Goal: Communication & Community: Answer question/provide support

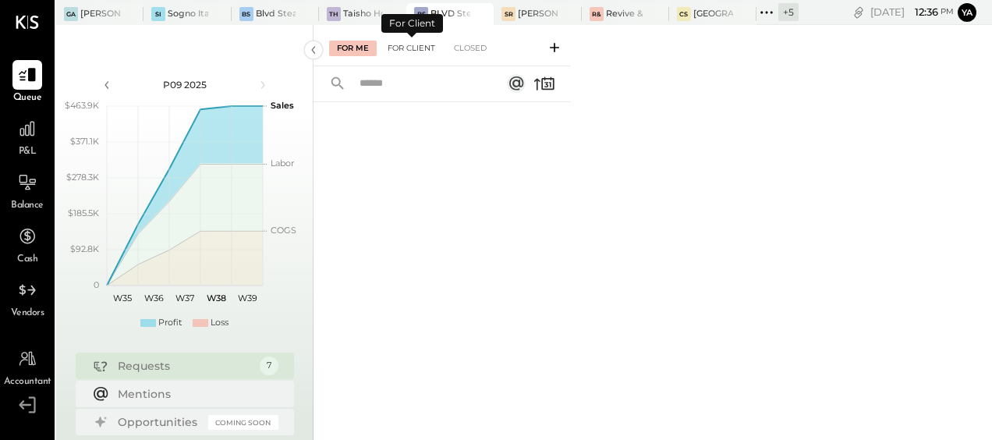
click at [393, 56] on div "For Client" at bounding box center [411, 49] width 63 height 16
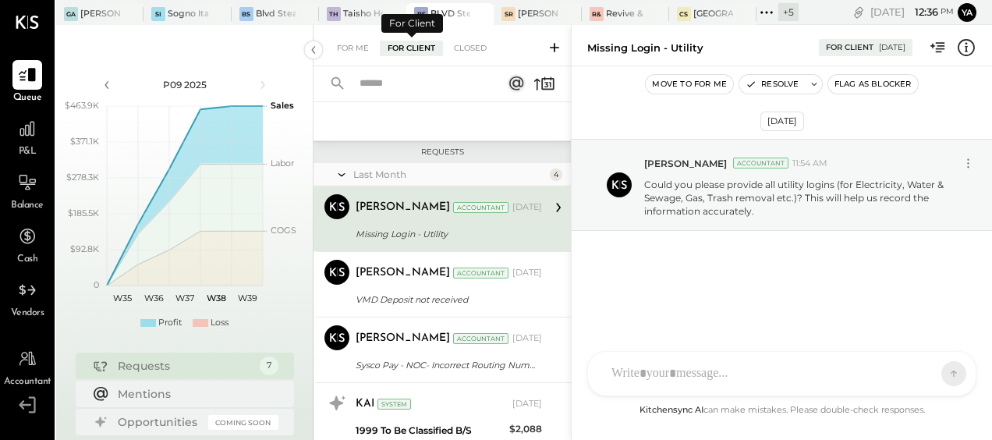
scroll to position [385, 0]
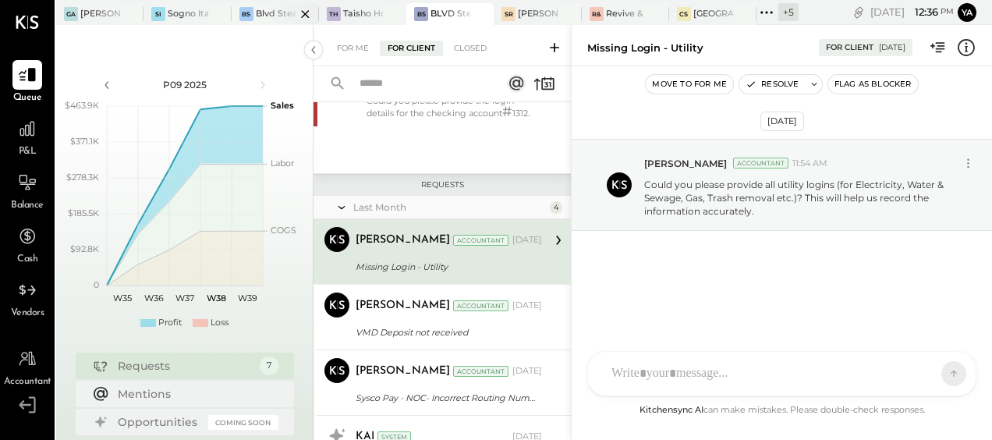
click at [280, 9] on div at bounding box center [291, 13] width 55 height 21
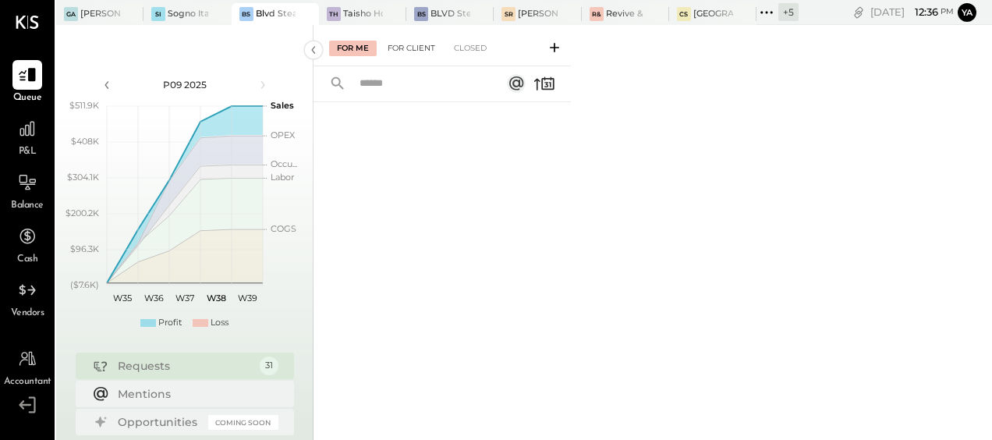
drag, startPoint x: 414, startPoint y: 39, endPoint x: 401, endPoint y: 49, distance: 16.1
click at [401, 49] on div "For Client" at bounding box center [411, 49] width 63 height 16
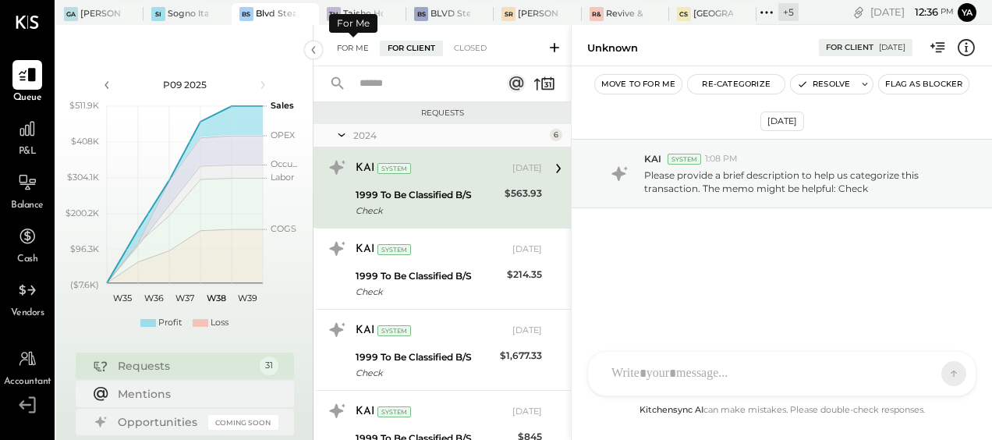
click at [362, 48] on div "For Me" at bounding box center [353, 49] width 48 height 16
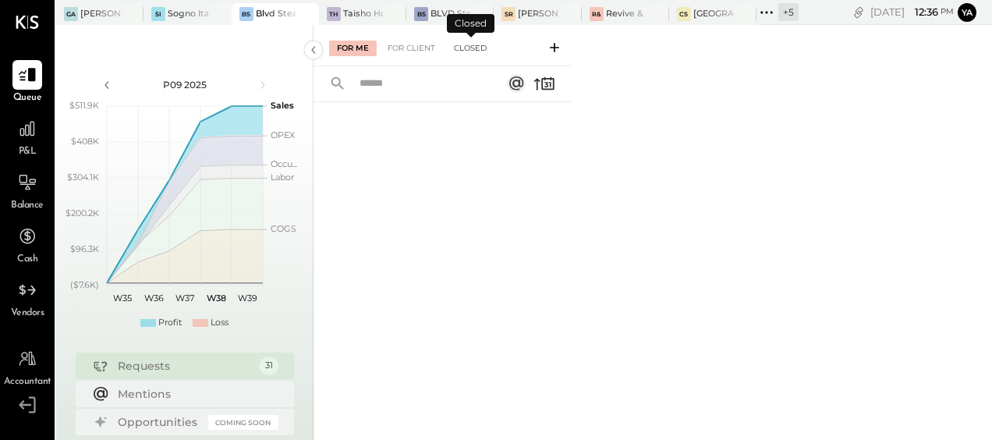
click at [466, 51] on div "Closed" at bounding box center [470, 49] width 48 height 16
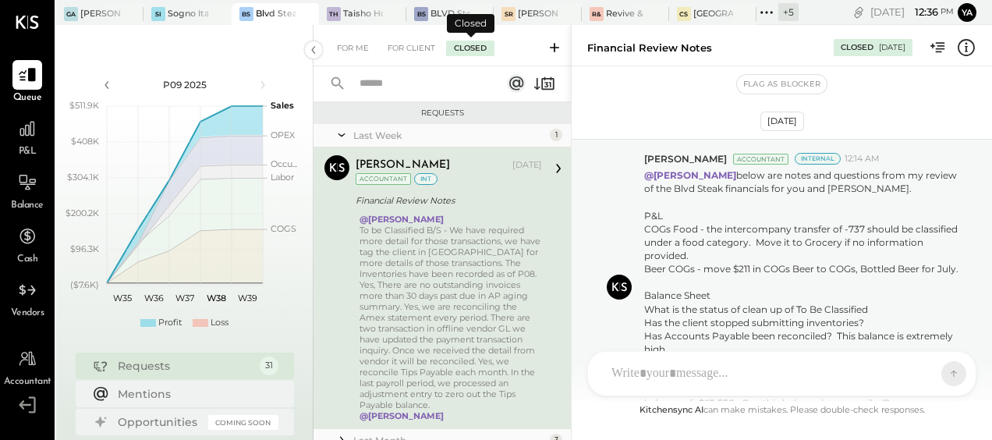
scroll to position [14, 0]
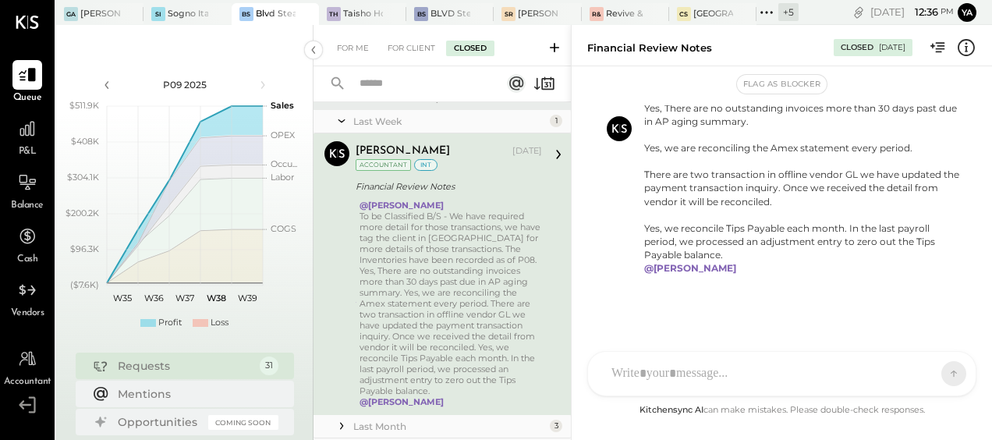
click at [445, 186] on div "Financial Review Notes" at bounding box center [447, 187] width 182 height 16
click at [459, 11] on div at bounding box center [466, 13] width 55 height 21
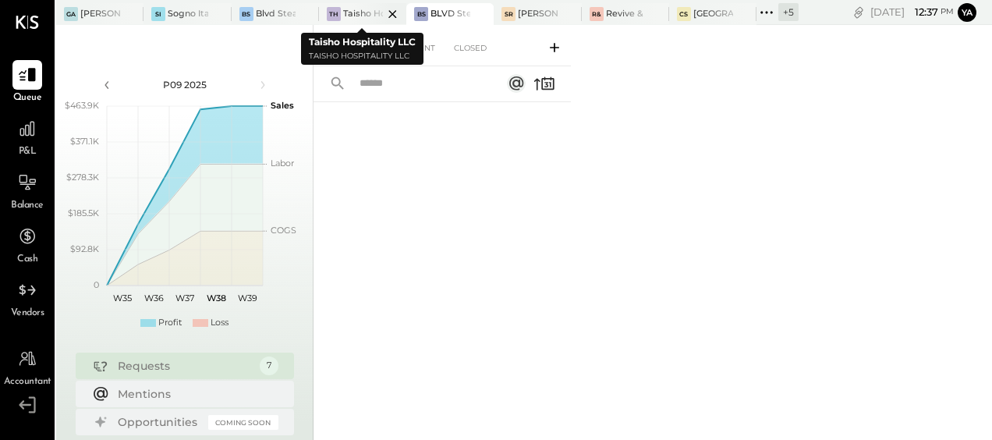
click at [353, 8] on div at bounding box center [379, 13] width 55 height 21
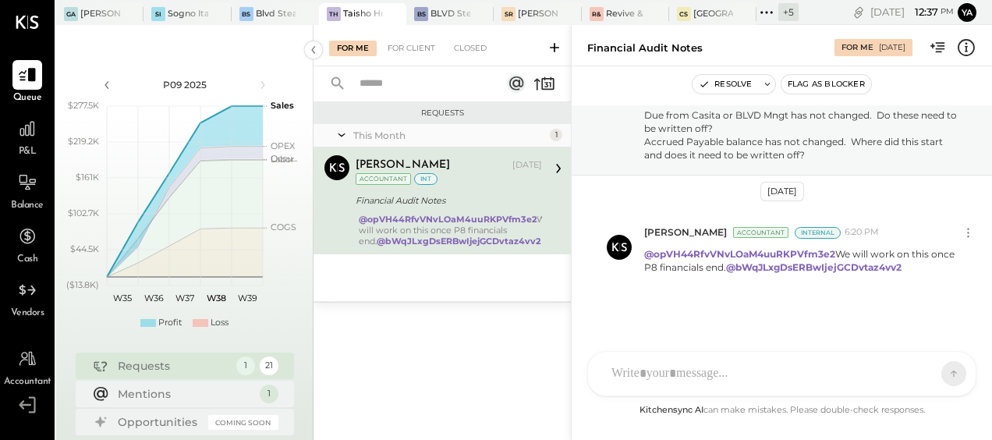
scroll to position [314, 0]
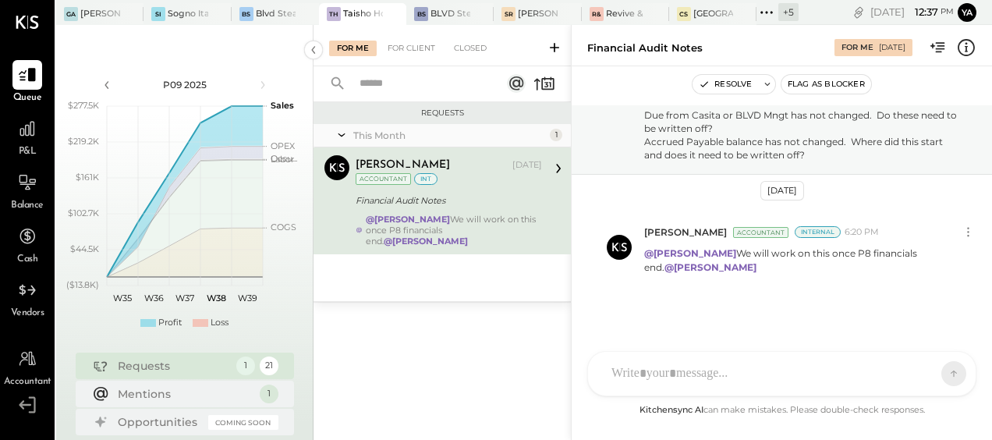
click at [723, 312] on div "Sep 2nd, 2025 Chris Dash Accountant Internal 9:17 AM @Yasin Shabhai @Tarang Pad…" at bounding box center [782, 253] width 421 height 296
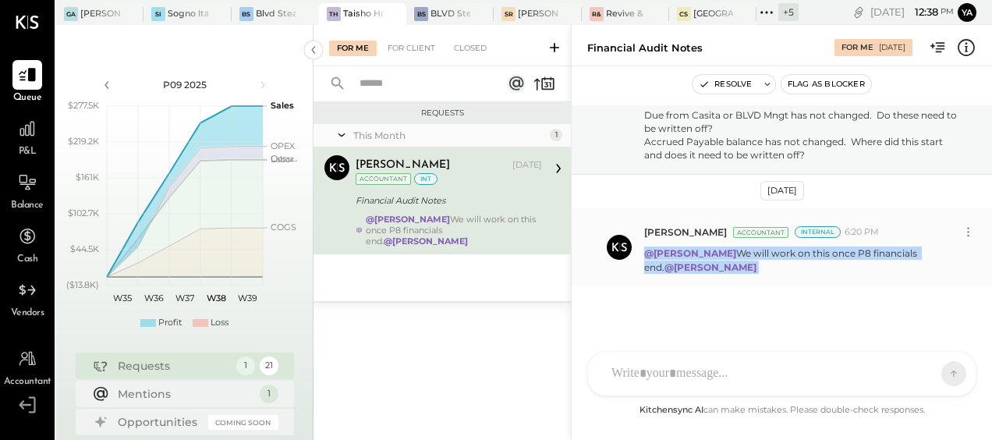
drag, startPoint x: 990, startPoint y: 278, endPoint x: 986, endPoint y: 230, distance: 47.8
click at [986, 230] on div "Yasin Shabhai Accountant Internal 6:20 PM @Chris Dash We will work on this once…" at bounding box center [782, 246] width 421 height 77
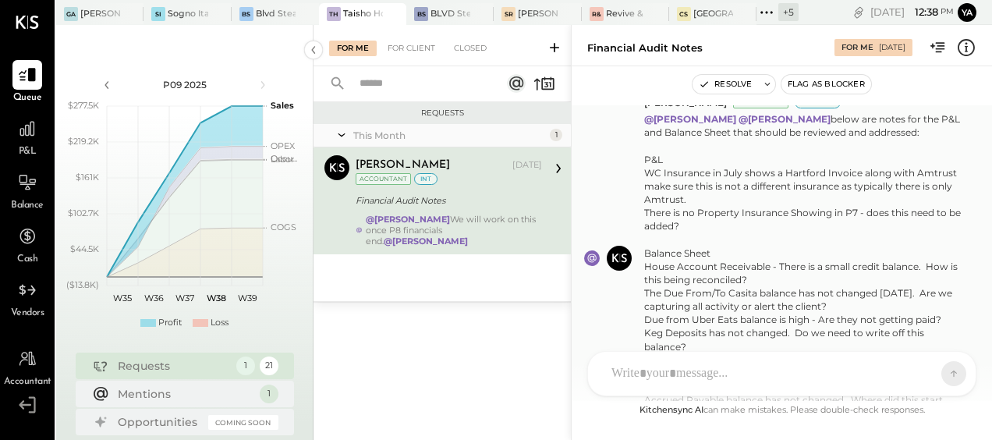
click at [698, 199] on div "WC Insurance in July shows a Hartford Invoice along with Amtrust make sure this…" at bounding box center [803, 199] width 319 height 67
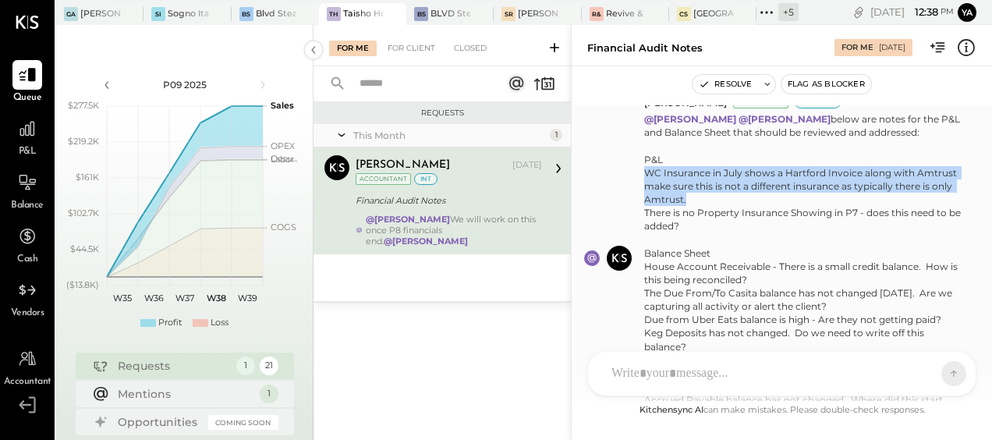
drag, startPoint x: 645, startPoint y: 172, endPoint x: 694, endPoint y: 197, distance: 55.1
click at [694, 197] on div "WC Insurance in July shows a Hartford Invoice along with Amtrust make sure this…" at bounding box center [803, 199] width 319 height 67
copy div "WC Insurance in July shows a Hartford Invoice along with Amtrust make sure this…"
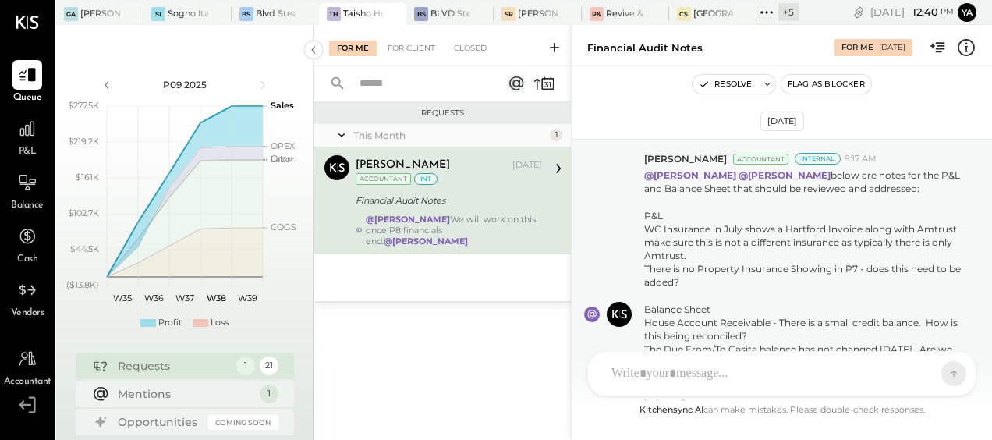
scroll to position [314, 0]
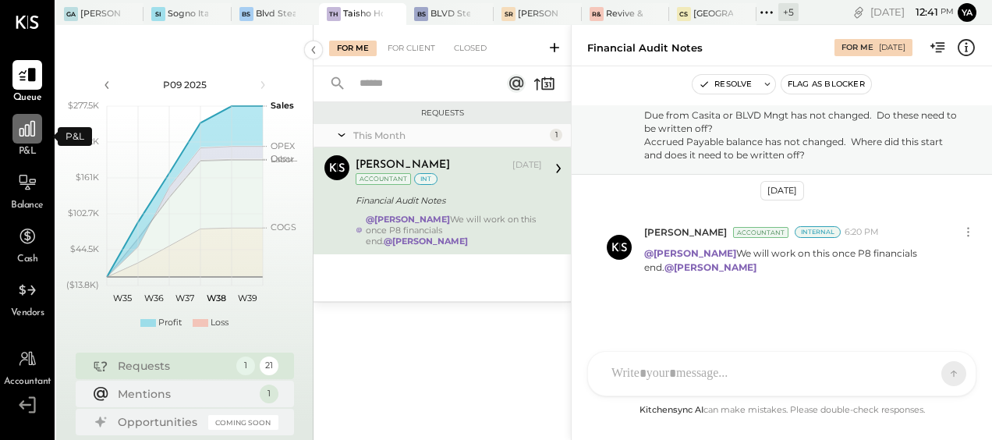
click at [34, 128] on icon at bounding box center [28, 129] width 16 height 16
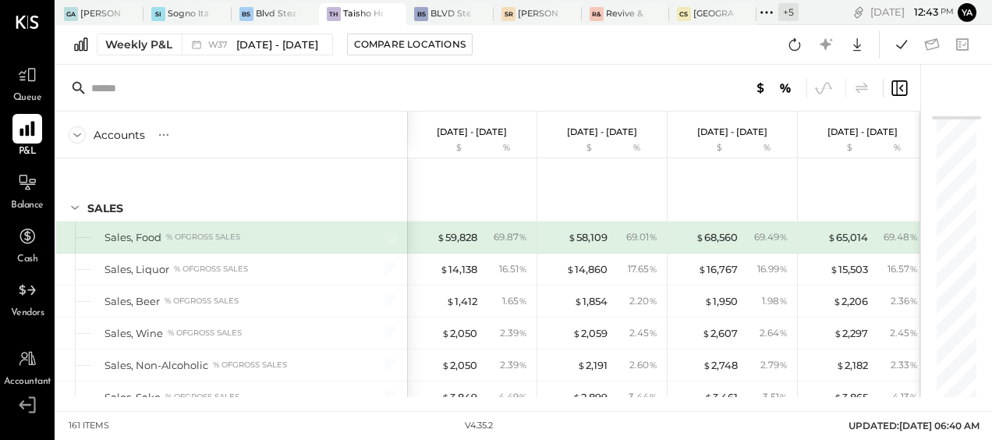
click at [36, 140] on div at bounding box center [27, 129] width 30 height 30
click at [158, 51] on div "Weekly P&L" at bounding box center [138, 45] width 67 height 16
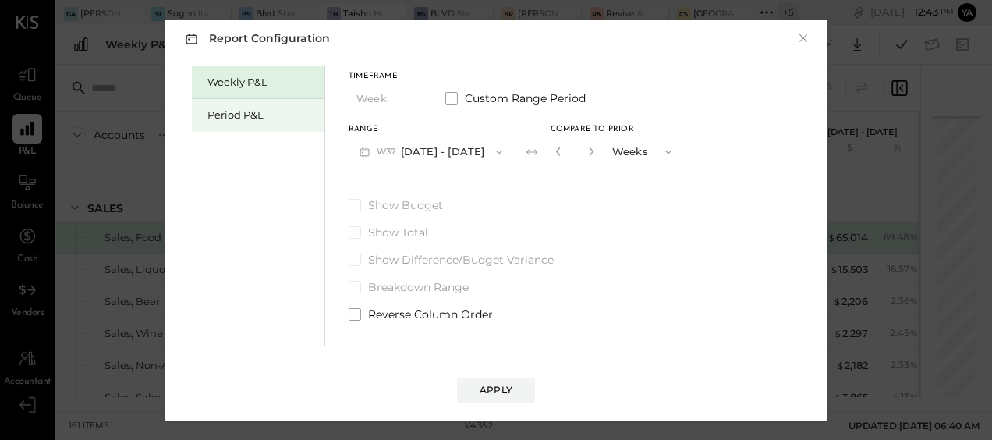
click at [233, 123] on div "Period P&L" at bounding box center [258, 115] width 133 height 33
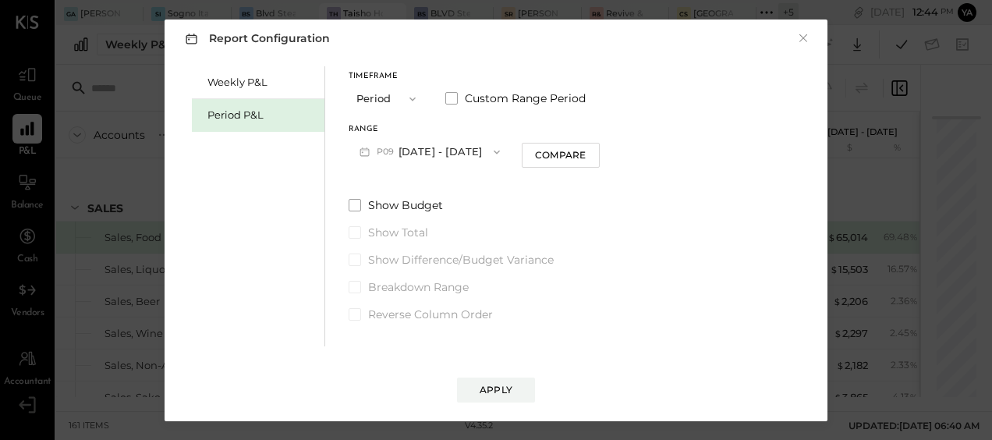
click at [460, 147] on button "P09 [DATE] - [DATE]" at bounding box center [430, 151] width 162 height 29
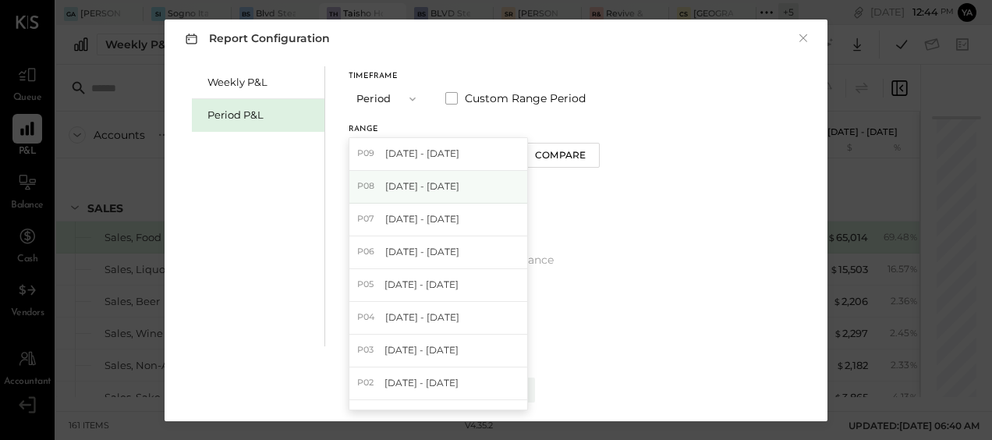
click at [451, 188] on span "[DATE] - [DATE]" at bounding box center [422, 185] width 74 height 13
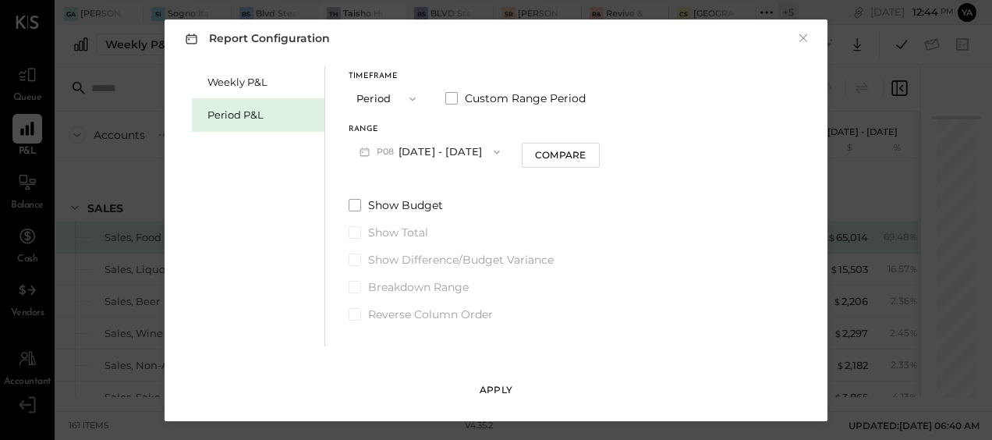
click at [481, 384] on div "Apply" at bounding box center [496, 389] width 33 height 13
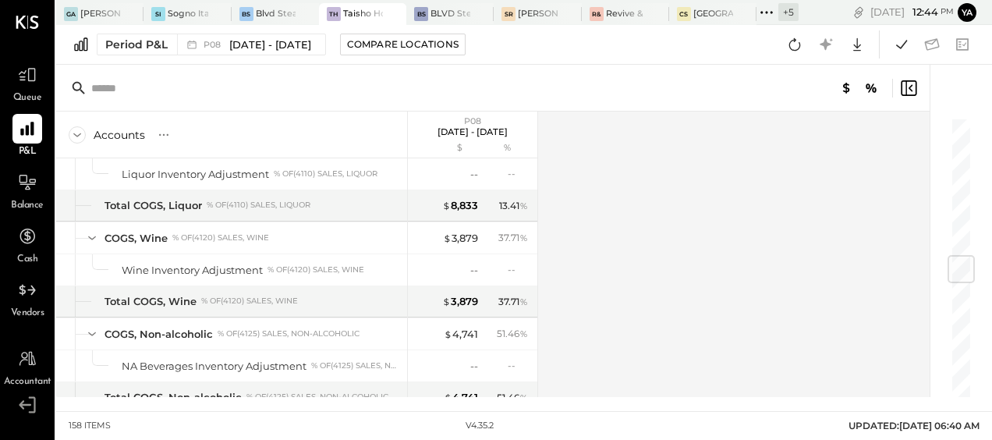
scroll to position [1307, 0]
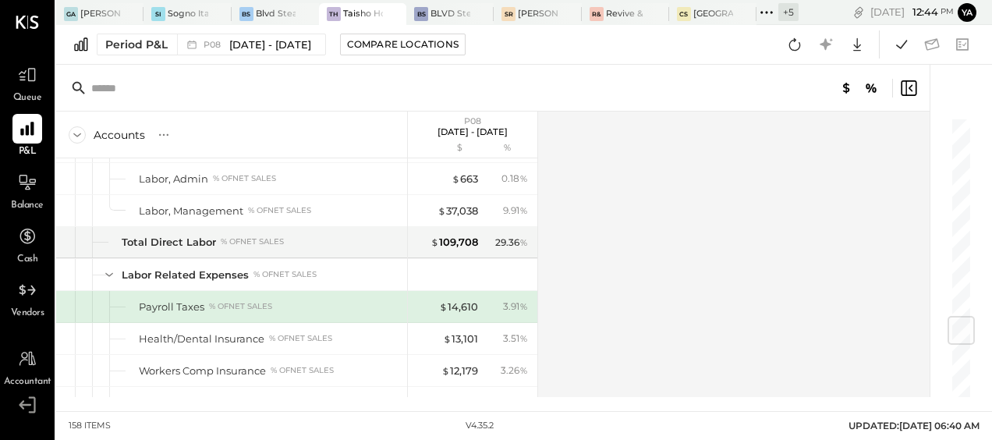
scroll to position [1687, 0]
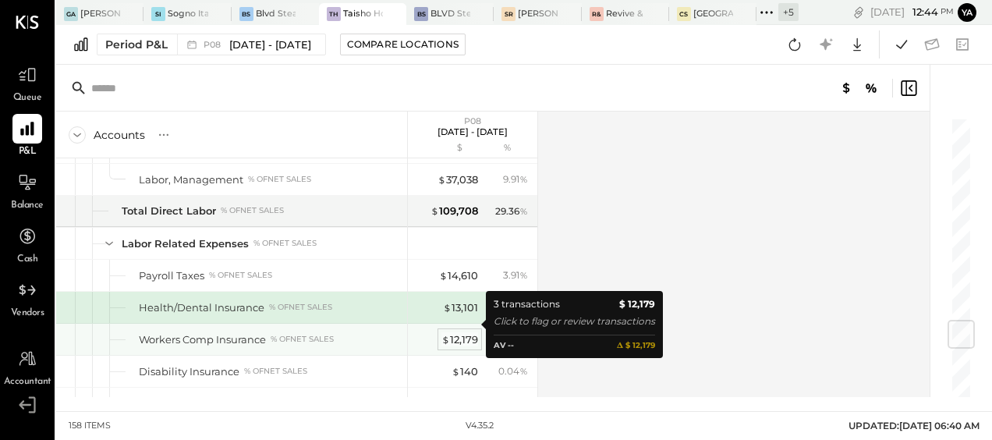
click at [462, 332] on div "$ 12,179" at bounding box center [460, 339] width 37 height 15
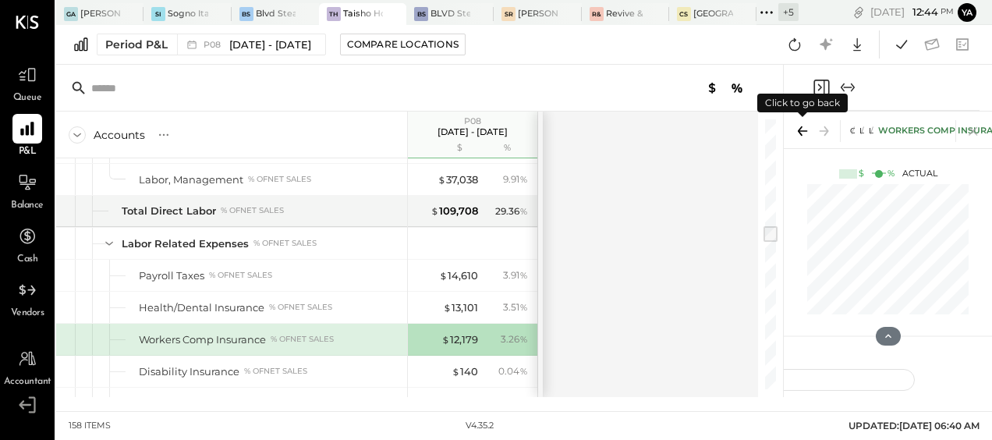
click at [796, 126] on icon at bounding box center [803, 131] width 22 height 22
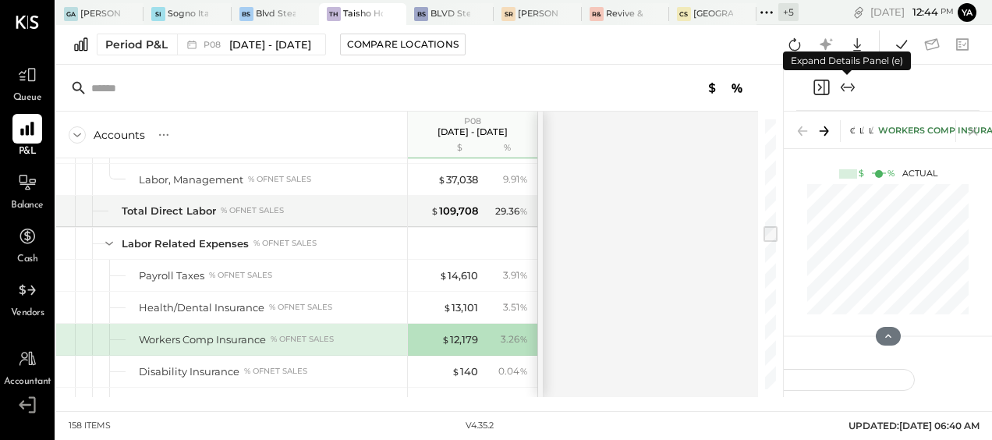
click at [854, 87] on icon "Expand panel (e)" at bounding box center [853, 87] width 4 height 9
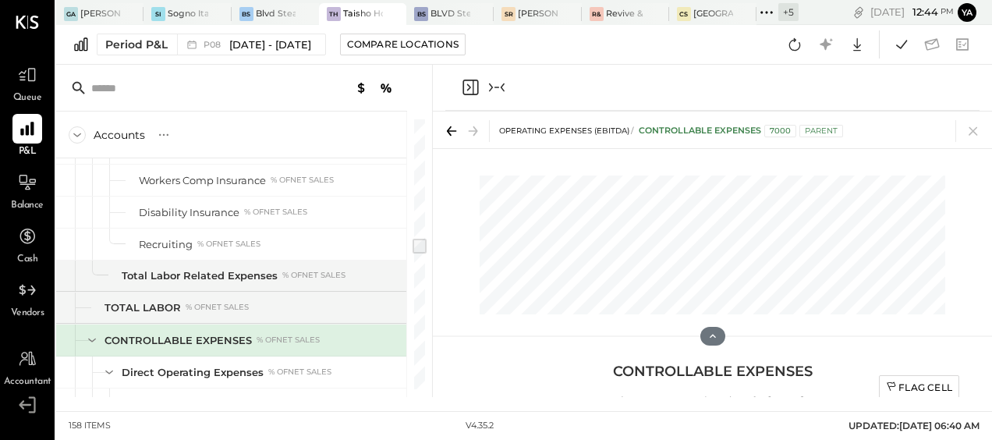
scroll to position [1877, 0]
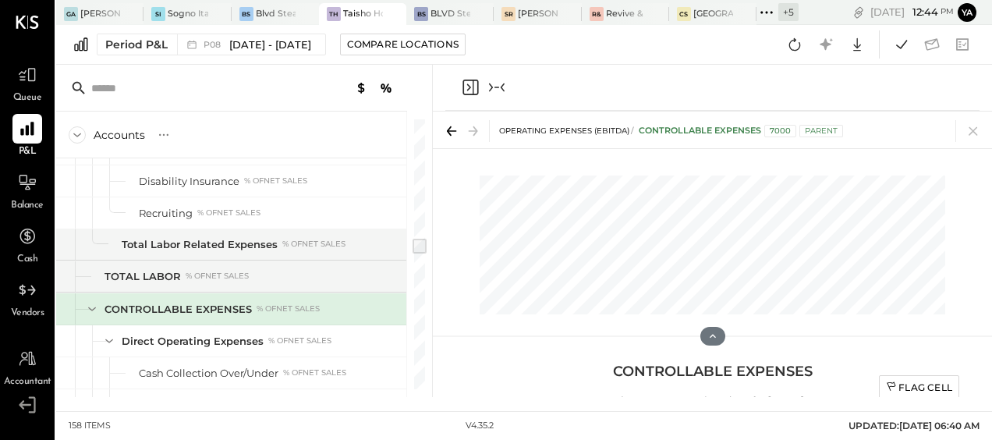
click at [951, 225] on div at bounding box center [712, 249] width 559 height 163
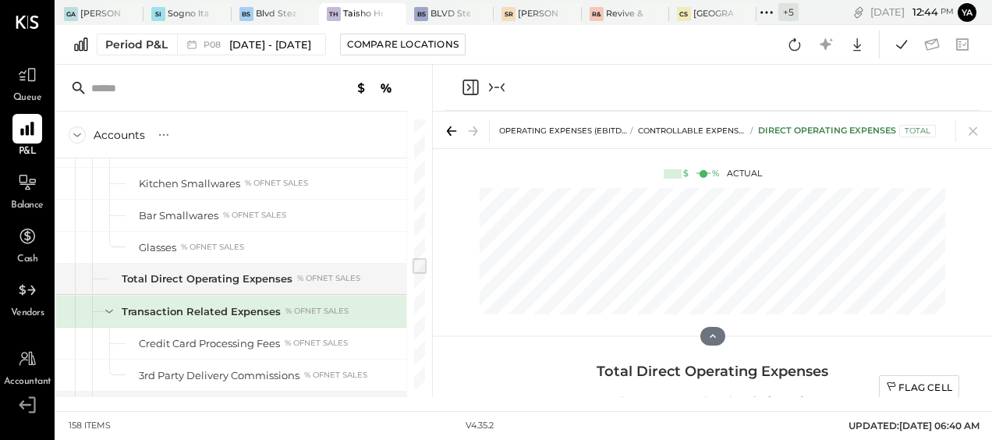
scroll to position [2385, 0]
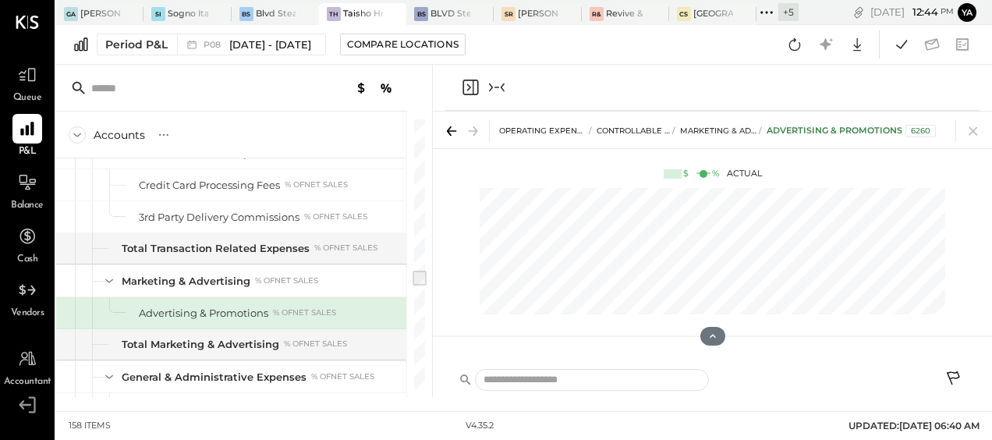
click at [877, 378] on div at bounding box center [695, 380] width 478 height 23
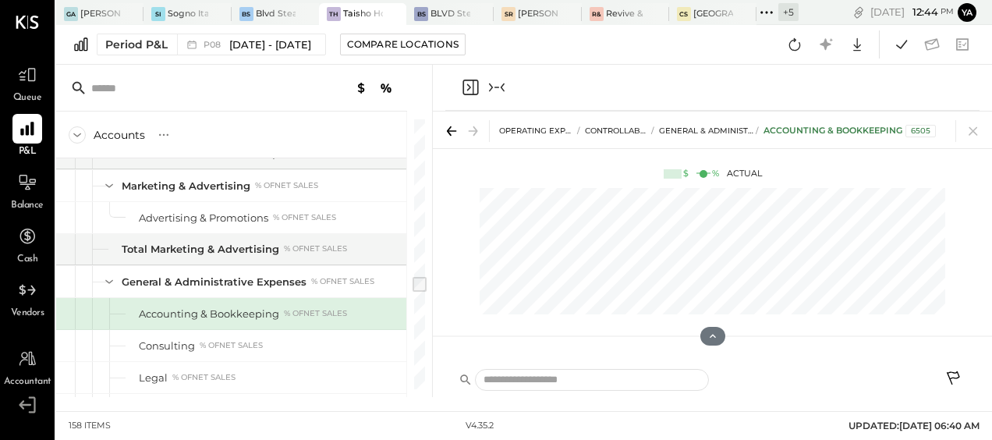
scroll to position [2512, 0]
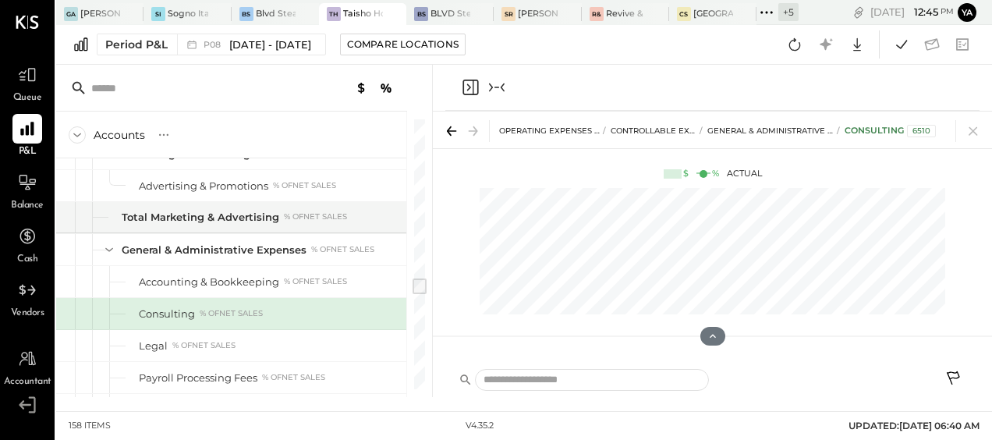
click at [636, 393] on div at bounding box center [712, 382] width 513 height 32
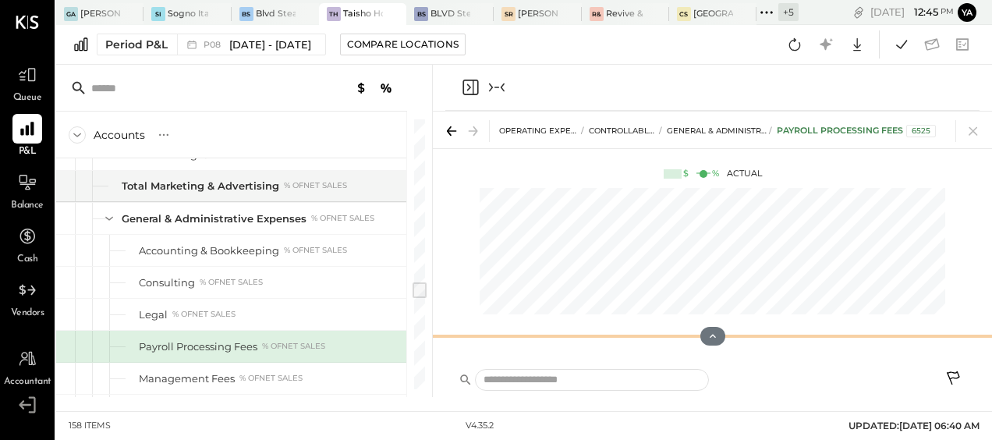
scroll to position [2576, 0]
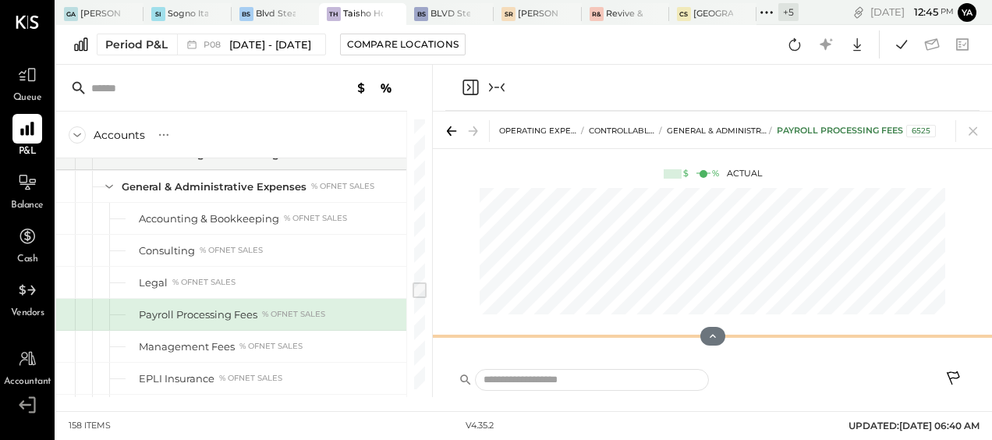
scroll to position [2608, 0]
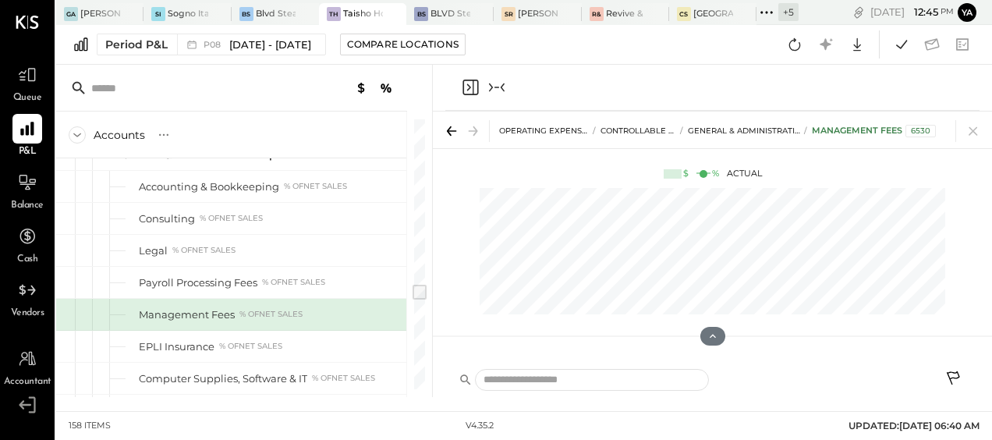
click at [415, 421] on main "[GEOGRAPHIC_DATA] [PERSON_NAME][GEOGRAPHIC_DATA] SI Sogno Italian (304 Restaura…" at bounding box center [524, 220] width 936 height 440
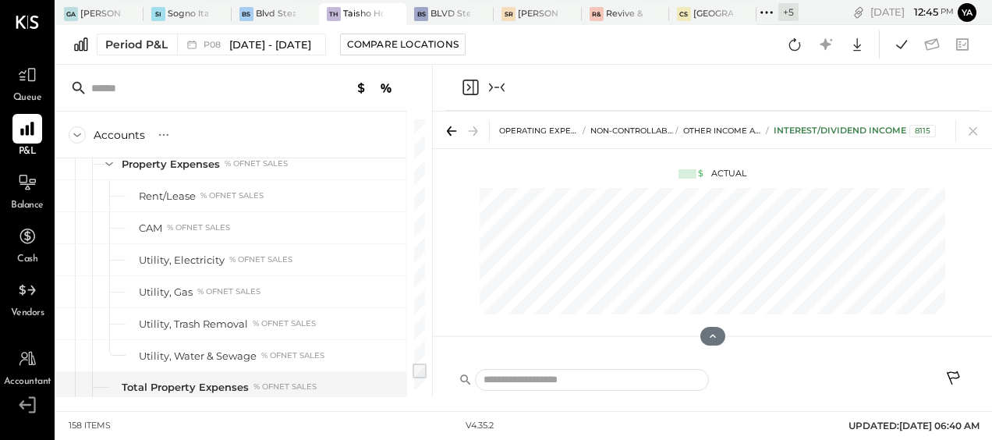
scroll to position [4017, 0]
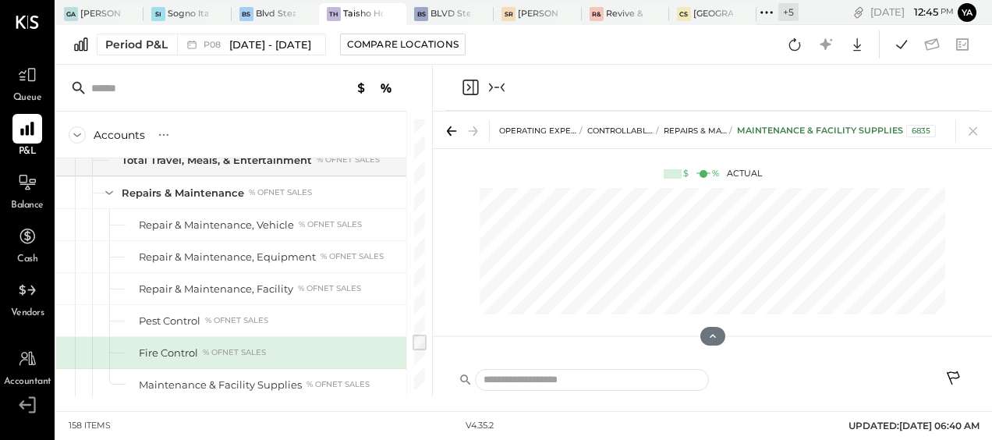
scroll to position [3242, 0]
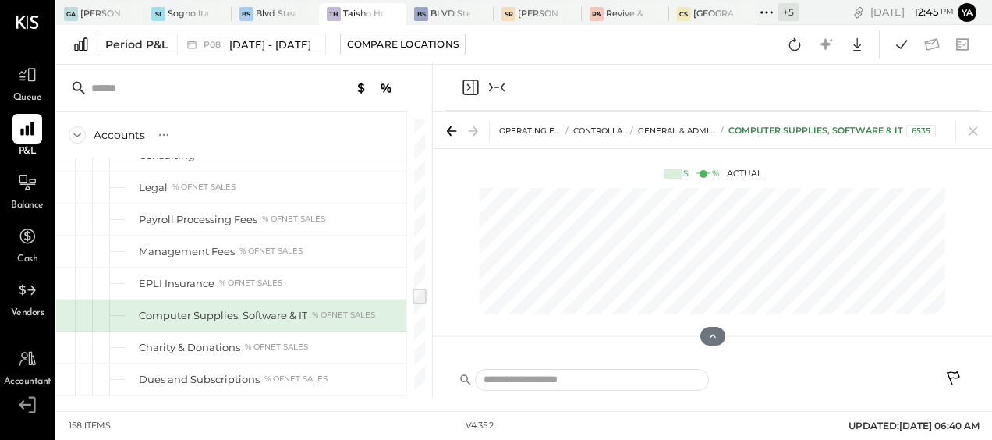
scroll to position [2639, 0]
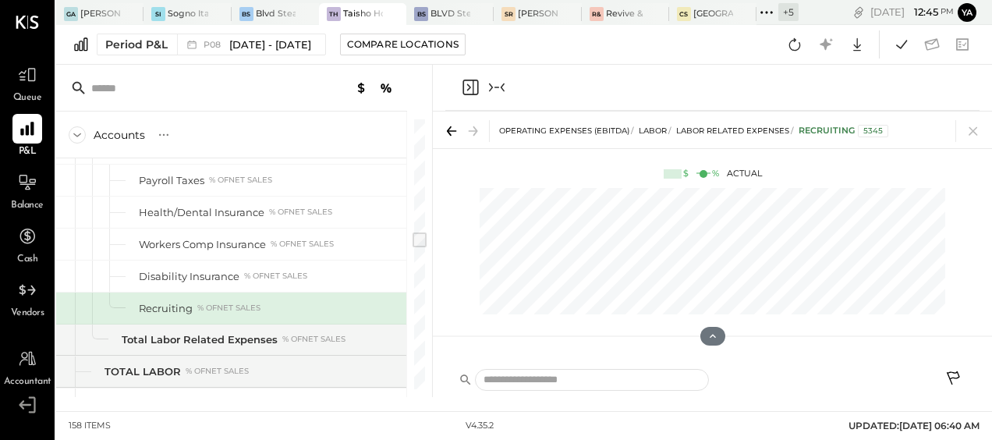
scroll to position [1751, 0]
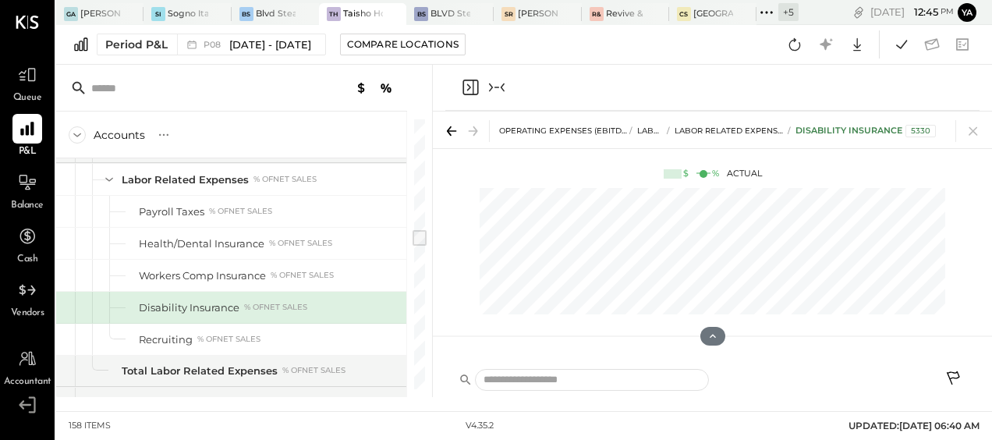
scroll to position [1719, 0]
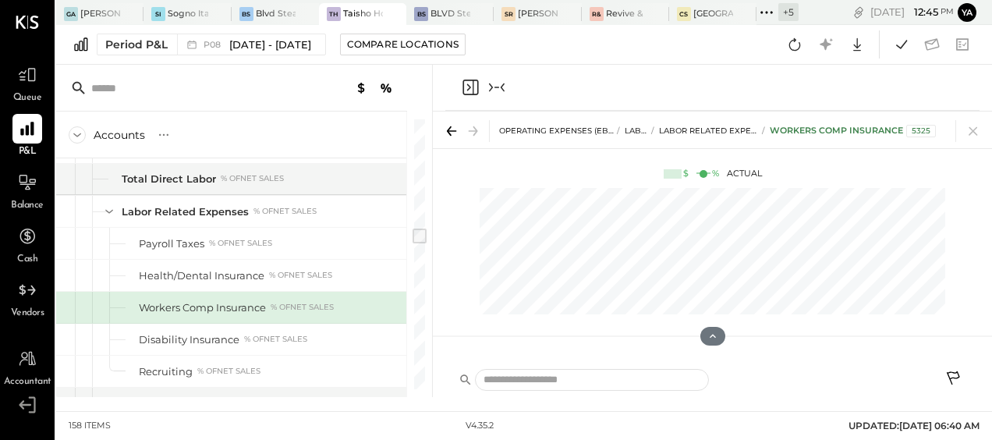
click at [747, 62] on div "Period P&L P08 [DATE] - [DATE] Compare Locations Google Sheets Excel" at bounding box center [524, 45] width 936 height 40
click at [605, 377] on input "text" at bounding box center [592, 380] width 234 height 23
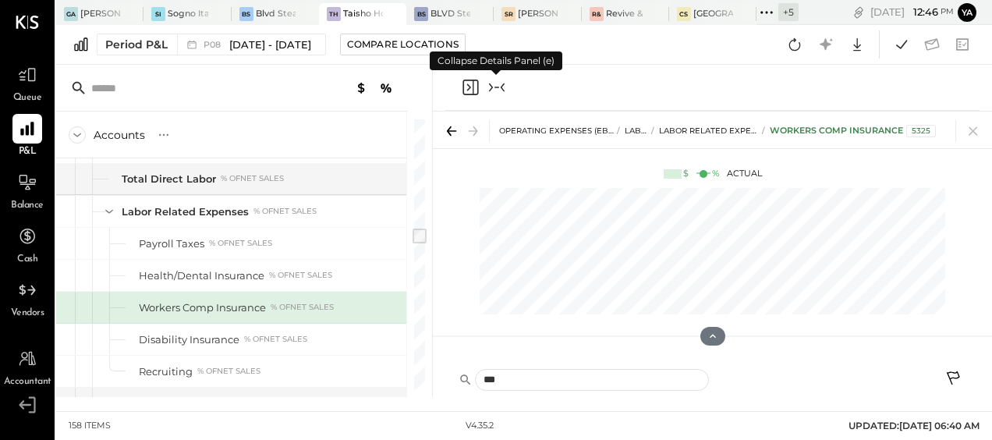
click at [499, 81] on icon "Collapse panel (e)" at bounding box center [497, 87] width 19 height 19
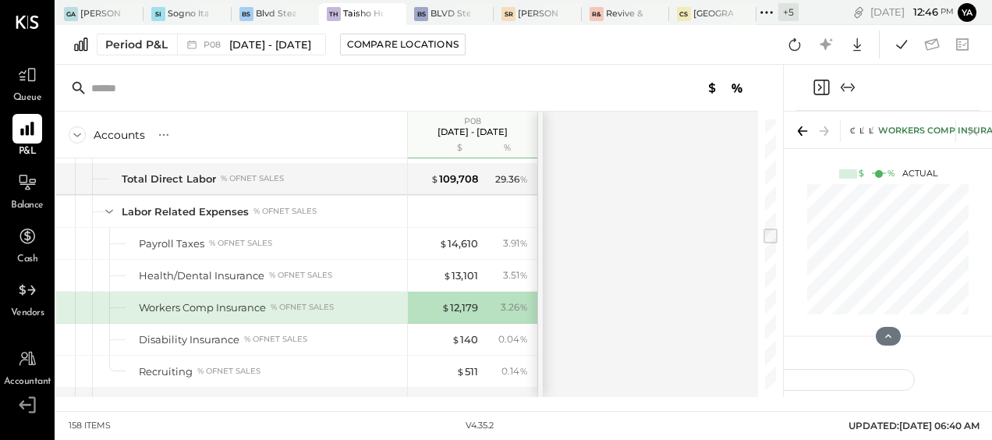
click at [849, 85] on icon "Expand panel (e)" at bounding box center [848, 87] width 19 height 19
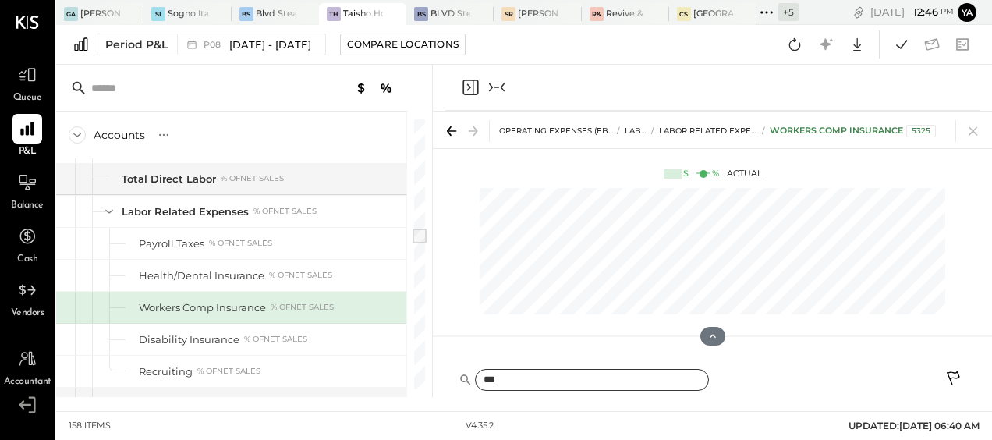
click at [601, 384] on input "***" at bounding box center [592, 380] width 234 height 23
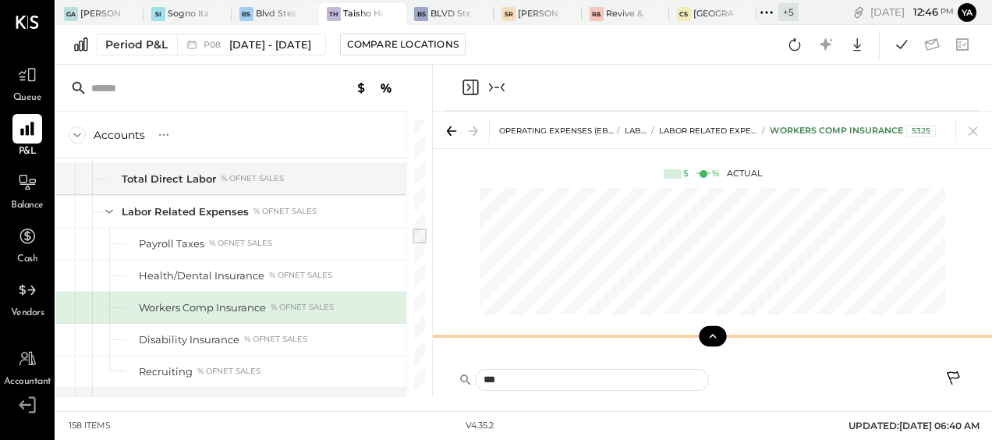
click at [716, 342] on button at bounding box center [712, 336] width 27 height 20
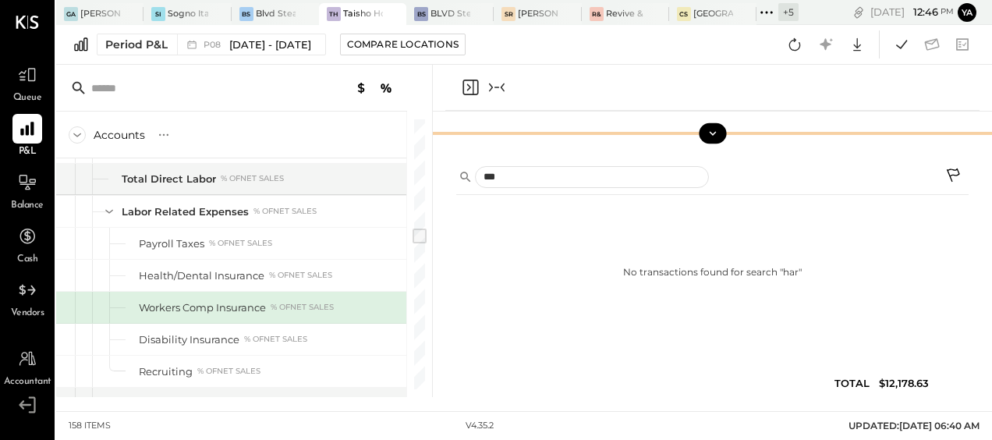
click at [554, 165] on div "***" at bounding box center [712, 179] width 513 height 32
click at [551, 170] on input "***" at bounding box center [592, 177] width 234 height 23
type input "*"
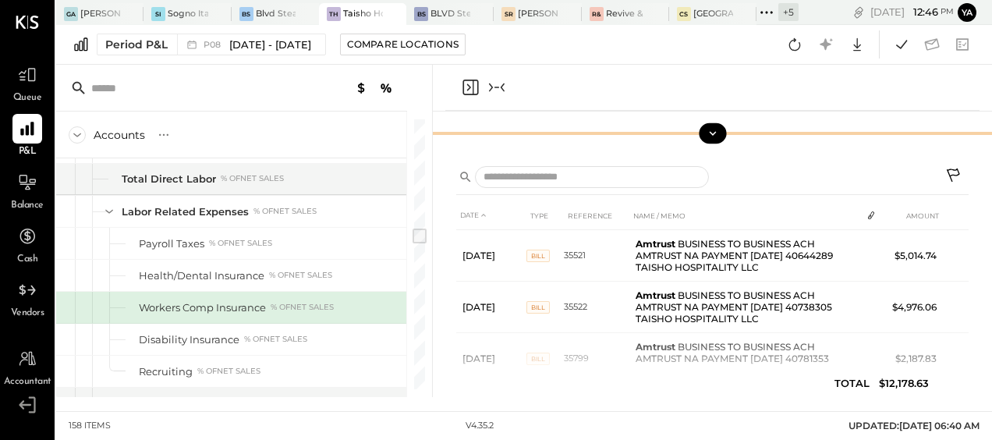
click at [777, 163] on div at bounding box center [712, 179] width 513 height 32
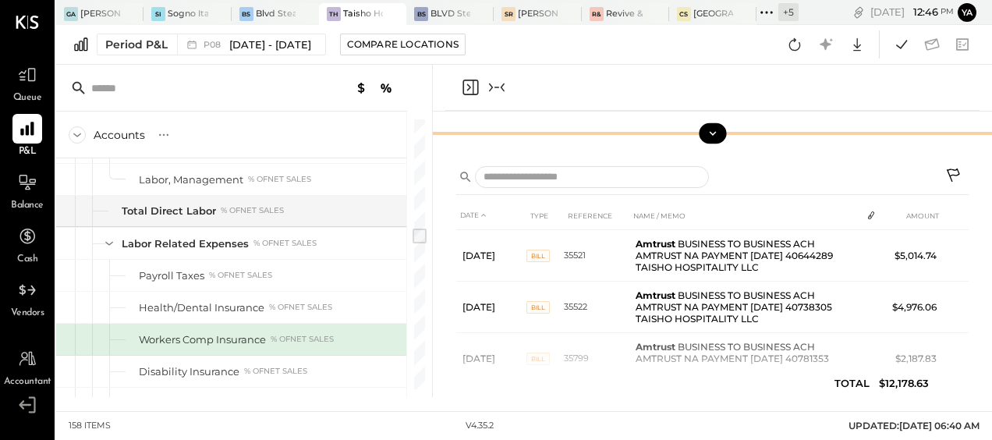
scroll to position [1719, 0]
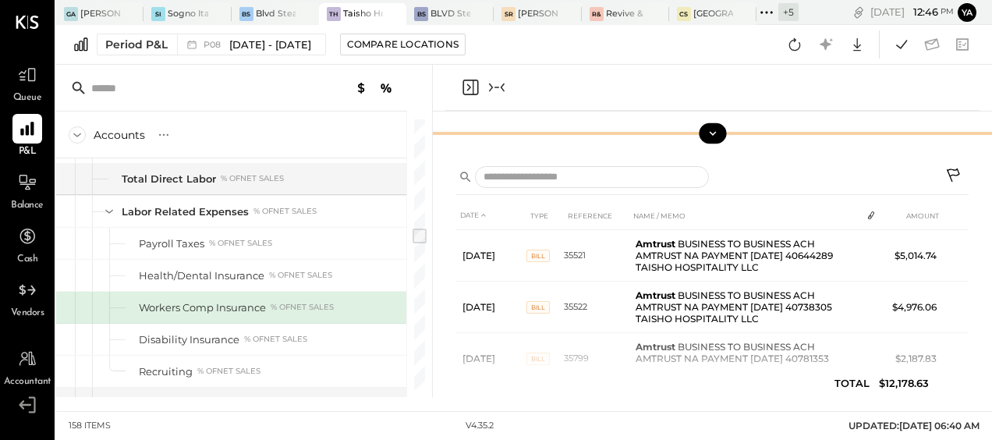
click at [742, 170] on div at bounding box center [695, 177] width 478 height 23
click at [311, 45] on span "[DATE] - [DATE]" at bounding box center [270, 44] width 82 height 15
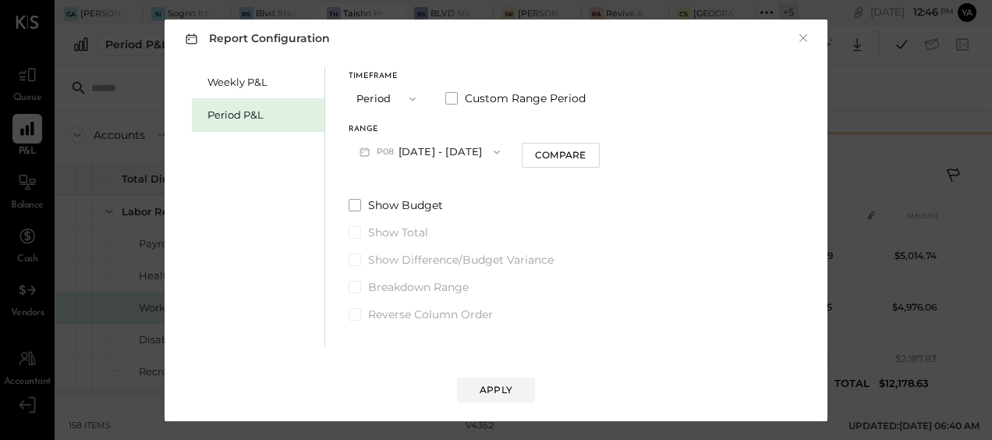
click at [464, 140] on button "P08 [DATE] - [DATE]" at bounding box center [430, 151] width 162 height 29
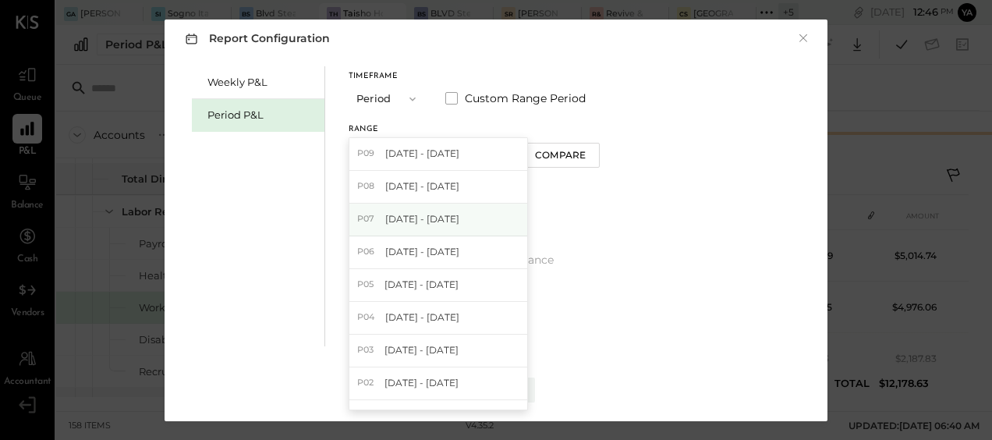
click at [446, 209] on div "P07 [DATE] - [DATE]" at bounding box center [439, 220] width 178 height 33
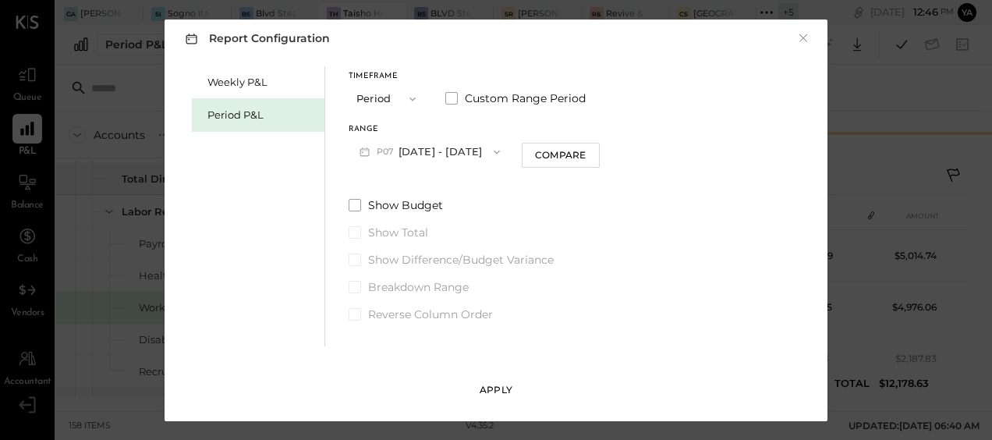
click at [512, 389] on div "Apply" at bounding box center [496, 389] width 33 height 13
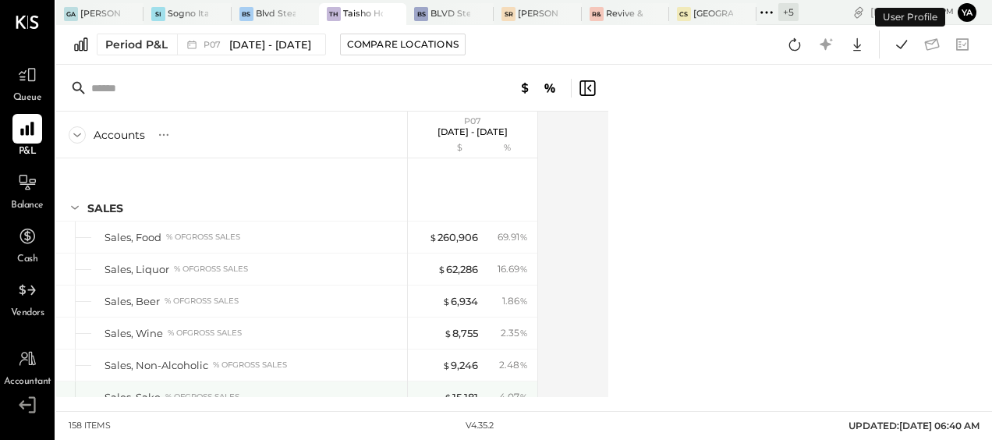
scroll to position [1719, 0]
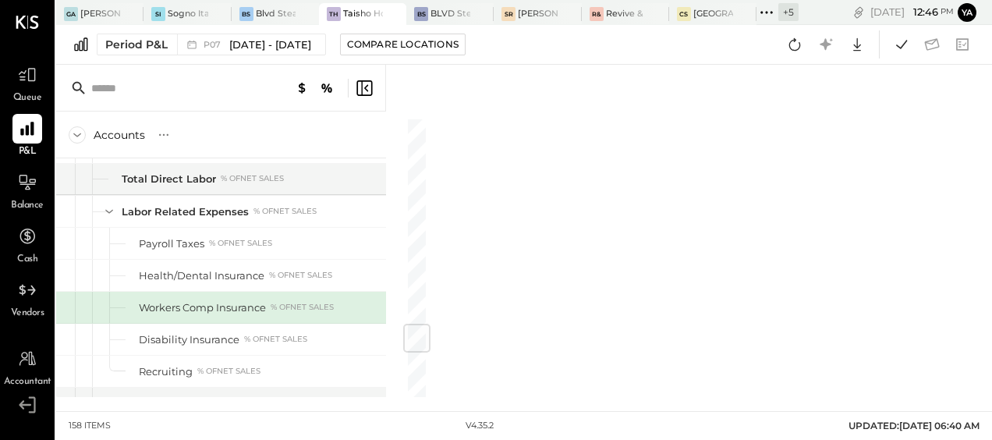
click at [365, 300] on div "Workers Comp Insurance % of NET SALES" at bounding box center [270, 307] width 262 height 15
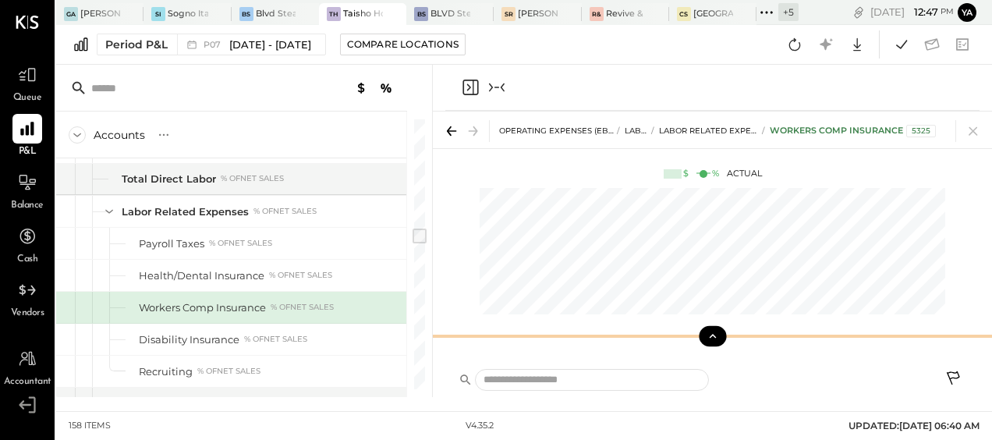
click at [717, 332] on icon at bounding box center [713, 336] width 14 height 14
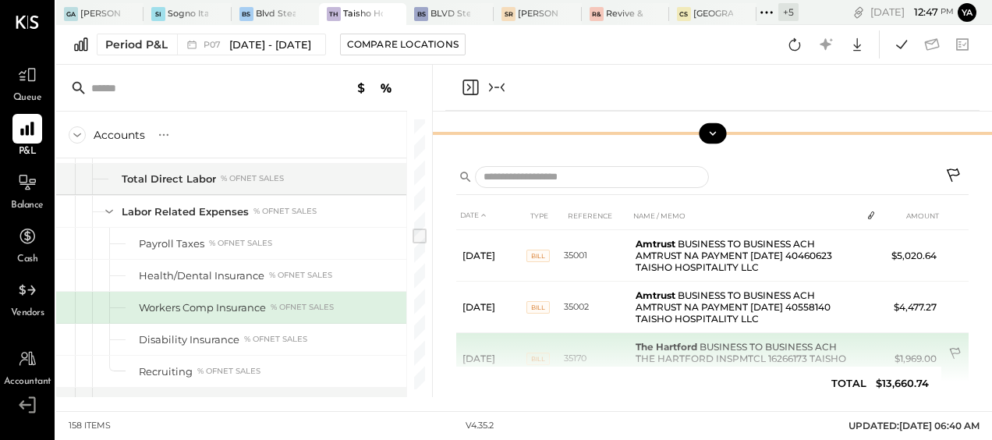
click at [949, 349] on icon at bounding box center [957, 355] width 16 height 16
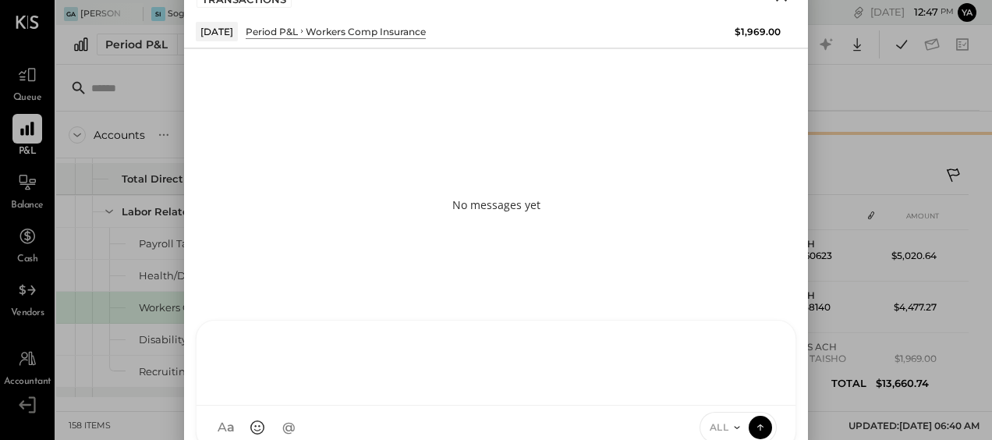
click at [290, 418] on div "TP [PERSON_NAME] CC [PERSON_NAME] PC [PERSON_NAME] [PERSON_NAME] AR [PERSON_NAM…" at bounding box center [496, 385] width 601 height 130
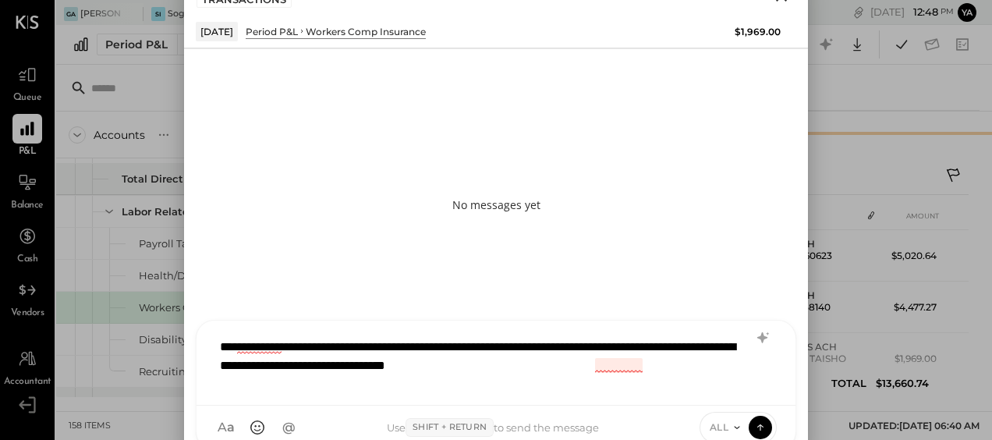
click at [622, 367] on div "**********" at bounding box center [496, 361] width 569 height 62
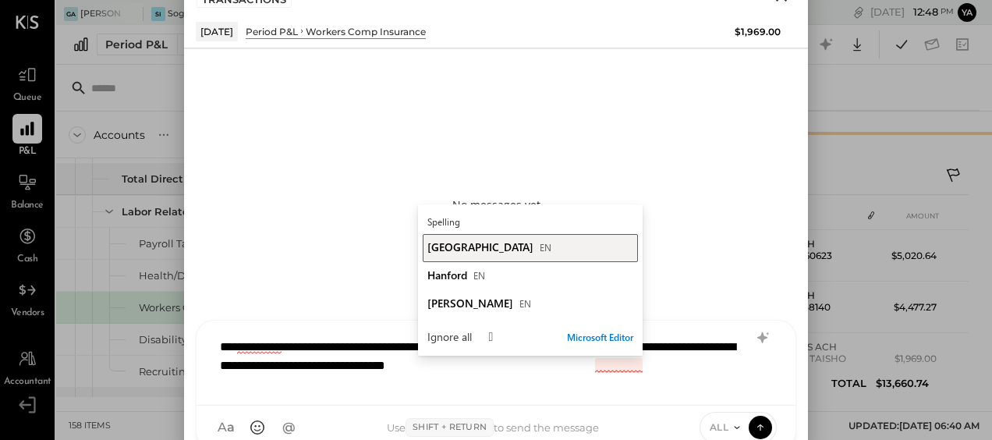
click at [465, 247] on span "[GEOGRAPHIC_DATA]" at bounding box center [481, 247] width 106 height 15
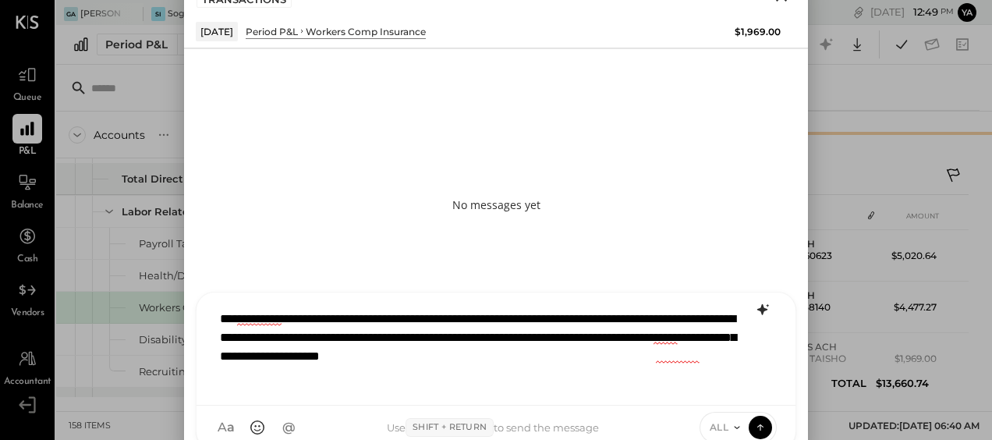
click at [763, 304] on icon at bounding box center [763, 309] width 10 height 11
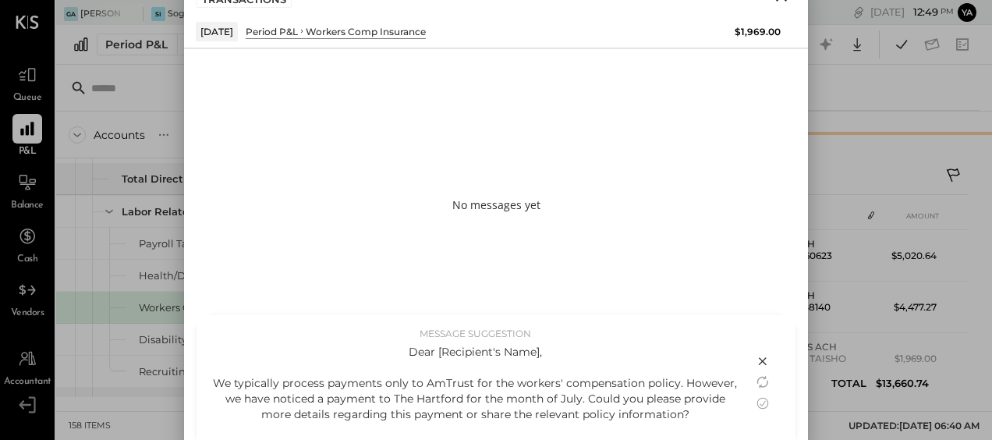
click at [505, 385] on div "Dear [Recipient's Name], We typically process payments only to AmTrust for the …" at bounding box center [475, 422] width 526 height 156
click at [768, 377] on icon at bounding box center [763, 382] width 19 height 19
click at [763, 384] on icon at bounding box center [763, 382] width 19 height 19
click at [758, 407] on icon at bounding box center [763, 403] width 19 height 19
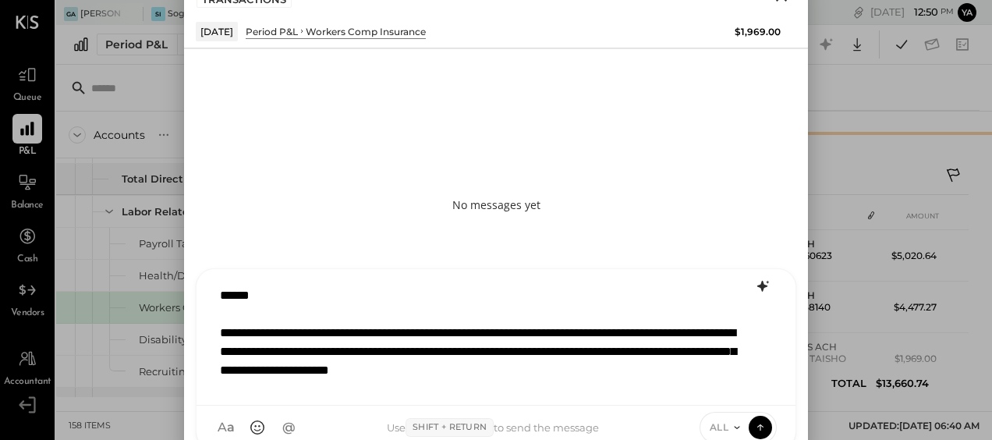
click at [303, 293] on div "**********" at bounding box center [495, 337] width 567 height 117
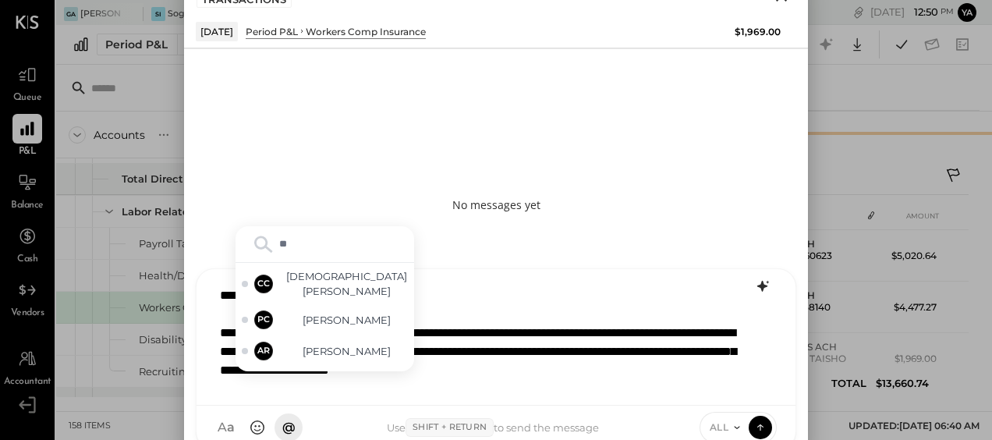
type input "***"
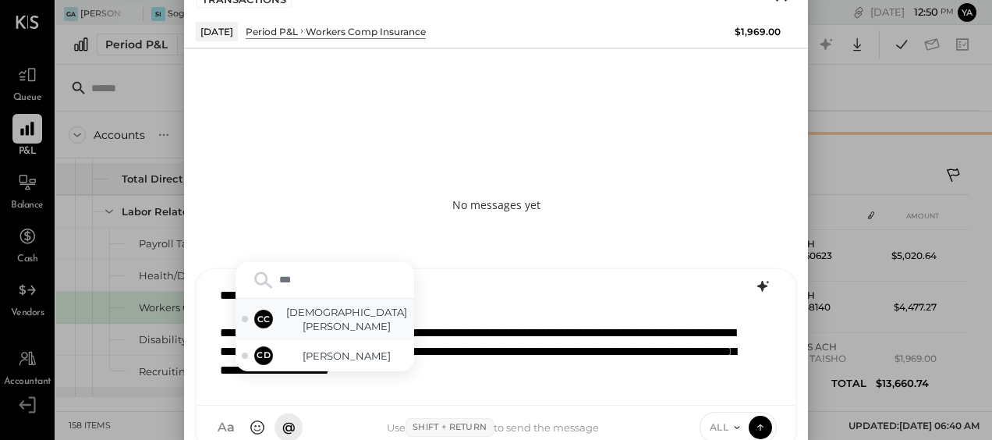
click at [332, 319] on span "[DEMOGRAPHIC_DATA][PERSON_NAME]" at bounding box center [347, 319] width 122 height 29
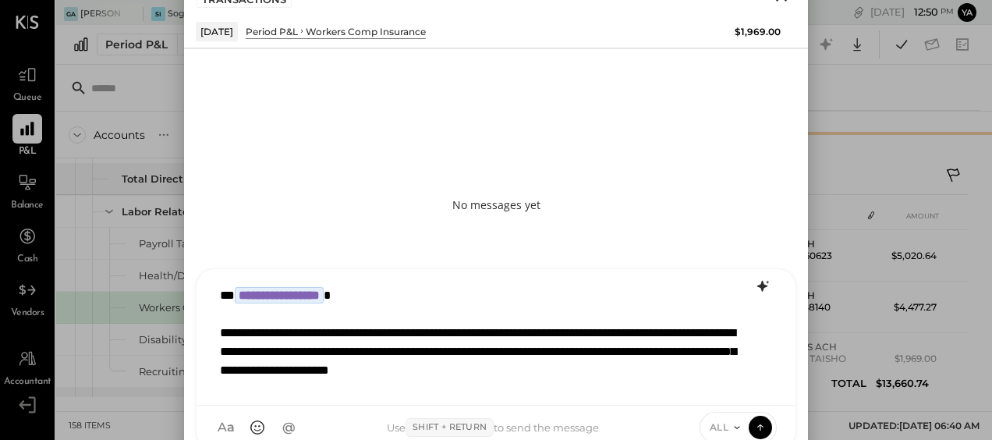
click at [335, 332] on div "**********" at bounding box center [495, 337] width 567 height 117
click at [405, 375] on div "**********" at bounding box center [495, 337] width 567 height 117
click at [311, 392] on div "**********" at bounding box center [495, 337] width 567 height 117
click at [628, 356] on div "**********" at bounding box center [495, 337] width 567 height 117
click at [514, 383] on div "**********" at bounding box center [495, 337] width 567 height 117
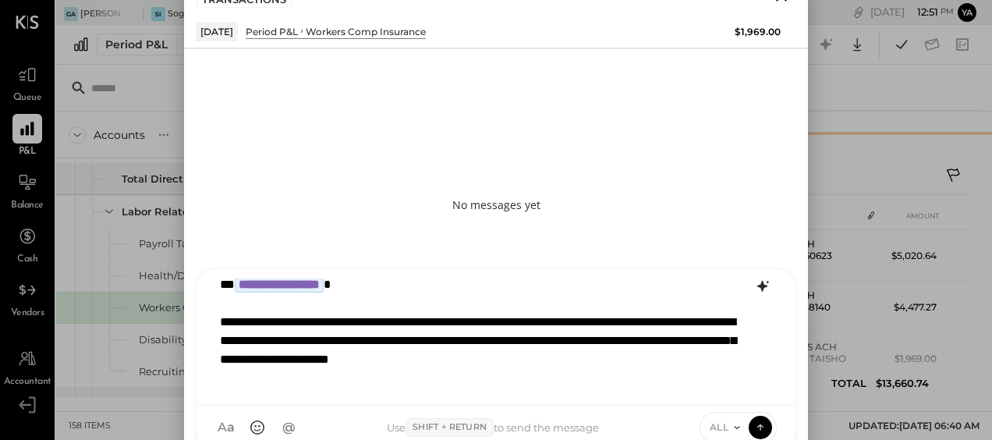
scroll to position [11, 0]
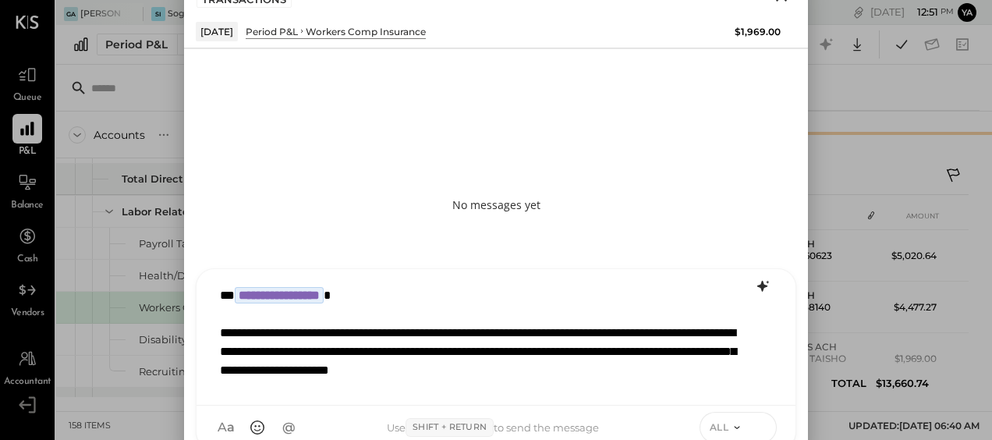
click at [766, 428] on icon at bounding box center [761, 427] width 14 height 16
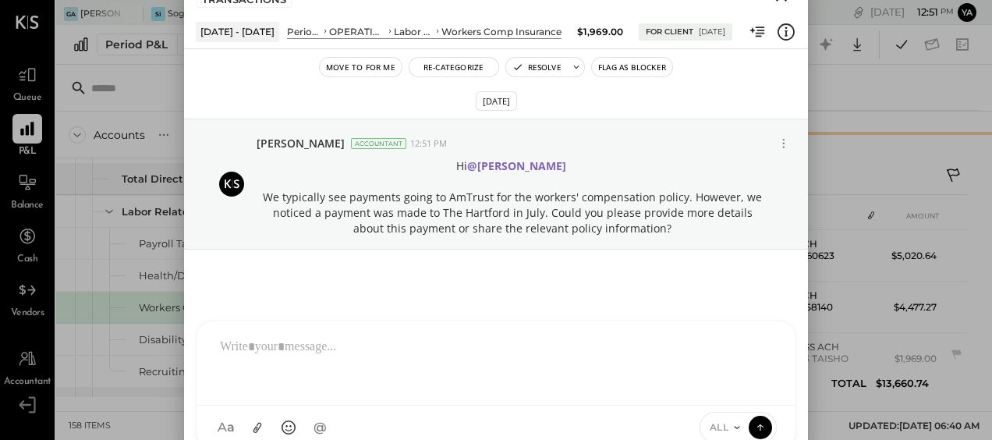
click at [843, 103] on div at bounding box center [713, 88] width 534 height 46
